Goal: Ask a question

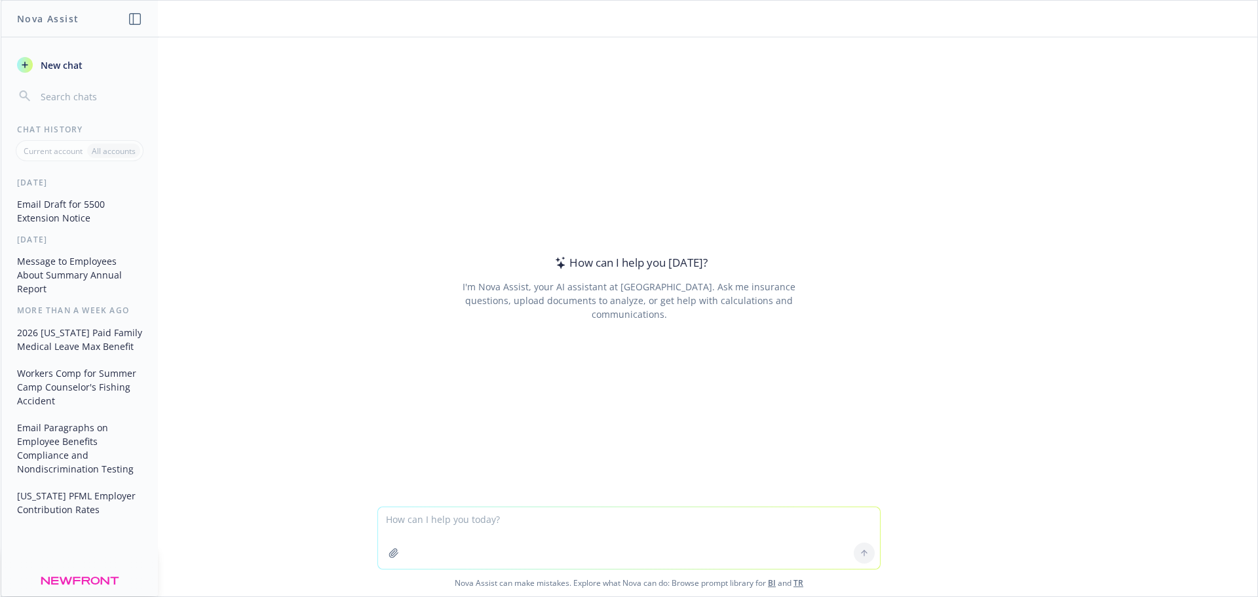
drag, startPoint x: 378, startPoint y: 525, endPoint x: 387, endPoint y: 523, distance: 9.4
click at [378, 525] on textarea at bounding box center [629, 538] width 502 height 62
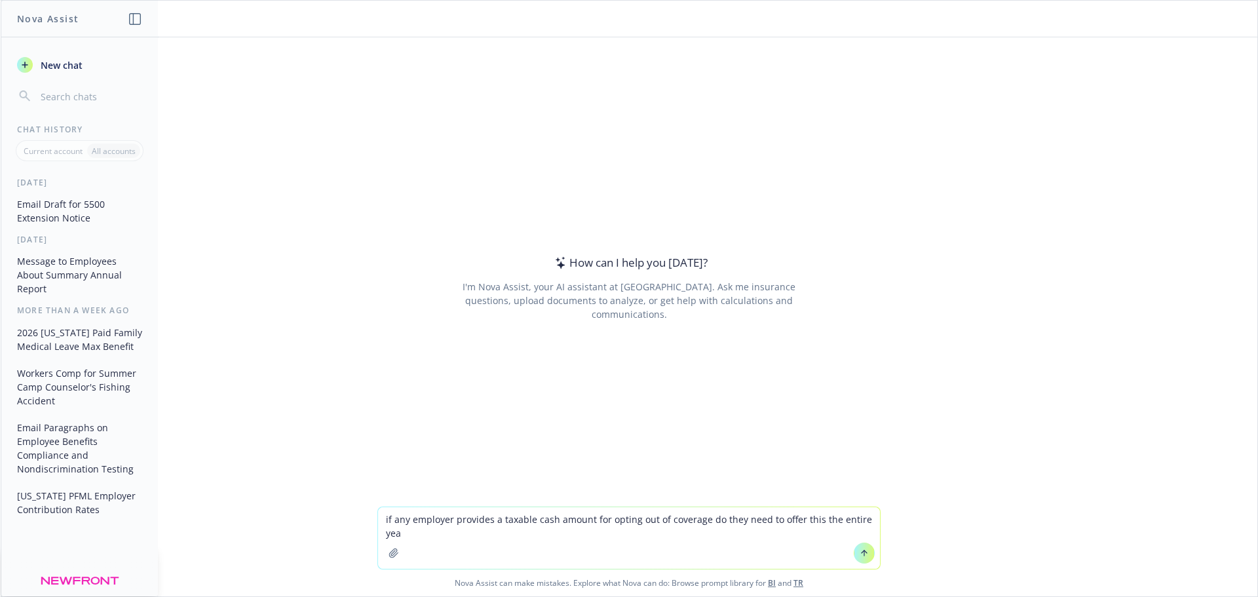
type textarea "if any employer provides a taxable cash amount for opting out of coverage do th…"
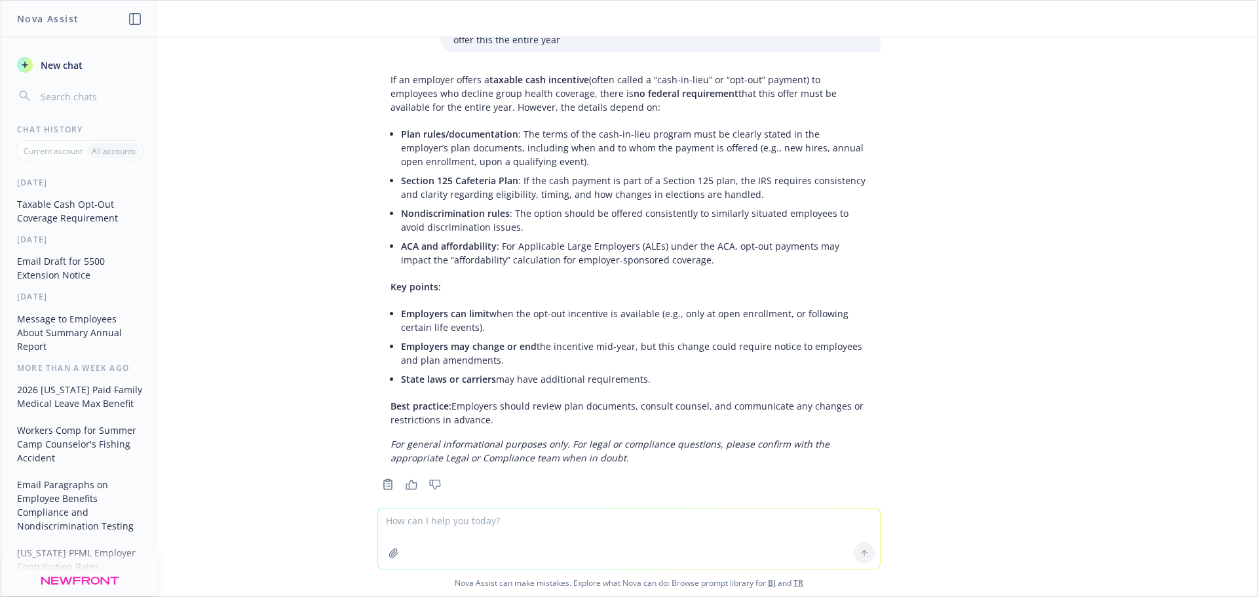
scroll to position [51, 0]
